Goal: Check status: Check status

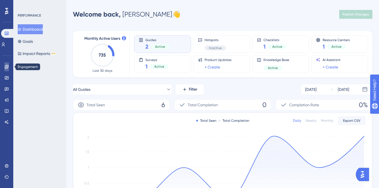
click at [9, 68] on link at bounding box center [6, 67] width 4 height 9
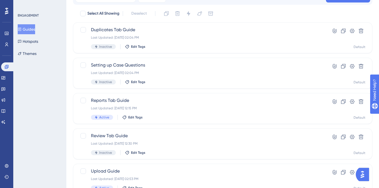
scroll to position [53, 0]
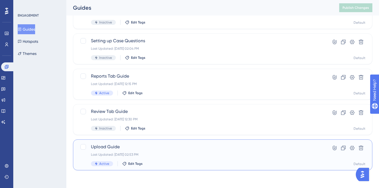
click at [169, 146] on span "Upload Guide" at bounding box center [200, 147] width 219 height 7
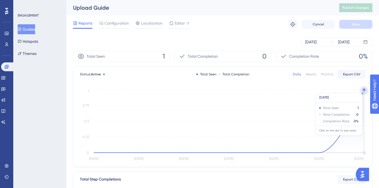
click at [363, 90] on circle at bounding box center [364, 90] width 2 height 2
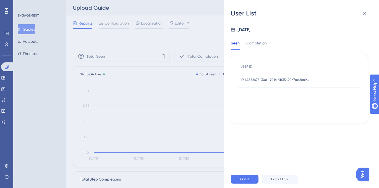
click at [281, 78] on span "ID 44886478-30a1-701c-9b35-4067ad6ec9d0" at bounding box center [275, 80] width 69 height 4
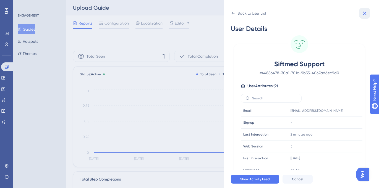
click at [367, 13] on icon at bounding box center [365, 13] width 7 height 7
